Goal: Browse casually: Explore the website without a specific task or goal

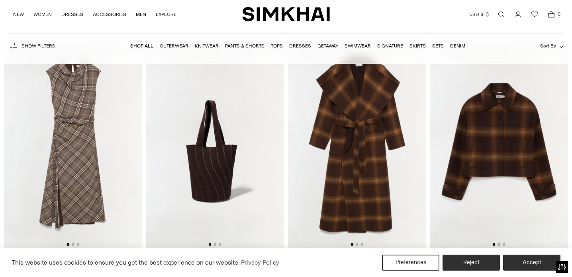
scroll to position [35, 0]
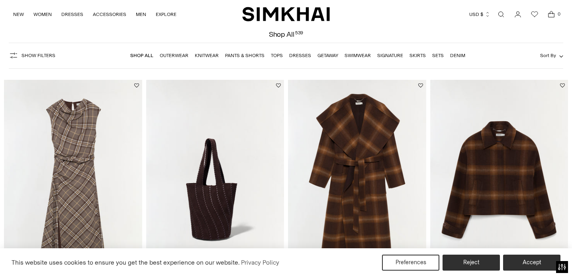
click at [114, 73] on form "Show Filters Show Filters Shop All Outerwear Knitwear Pants & Shorts Tops Dress…" at bounding box center [286, 55] width 572 height 35
click at [112, 64] on div "Show Filters Show Filters Shop All Outerwear Knitwear Pants & Shorts Tops Dress…" at bounding box center [286, 56] width 555 height 26
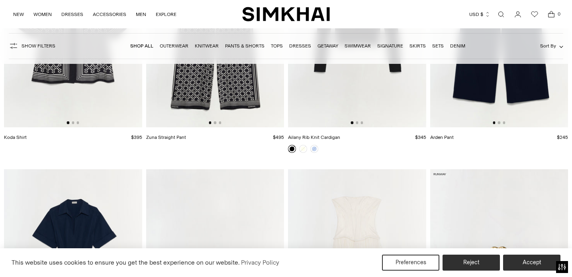
scroll to position [23953, 0]
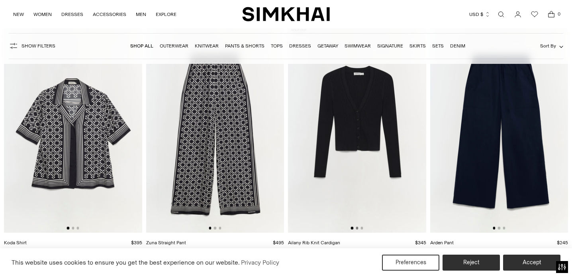
click at [358, 228] on button "Go to slide 2" at bounding box center [357, 227] width 2 height 2
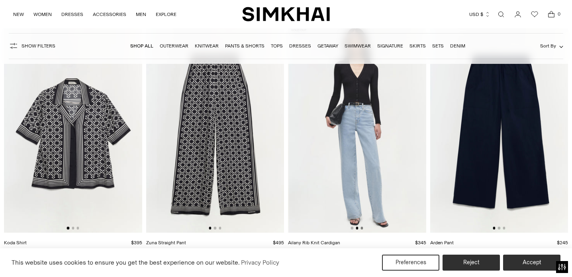
scroll to position [0, 138]
click at [363, 227] on button "Go to slide 3" at bounding box center [362, 227] width 2 height 2
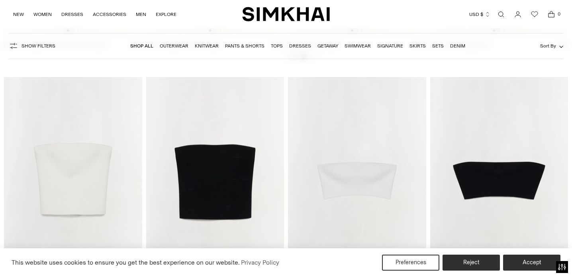
scroll to position [24646, 0]
